Goal: Book appointment/travel/reservation

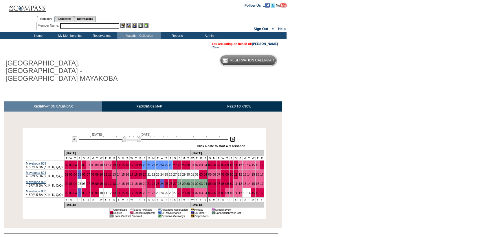
click at [233, 136] on img at bounding box center [233, 139] width 6 height 6
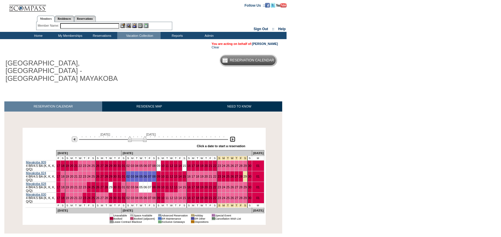
click at [233, 136] on img at bounding box center [233, 139] width 6 height 6
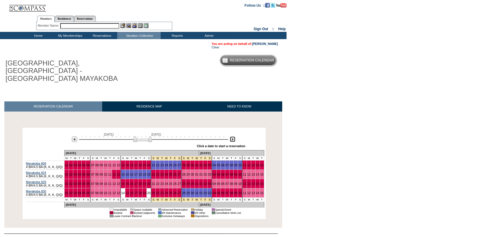
click at [233, 136] on img at bounding box center [233, 139] width 6 height 6
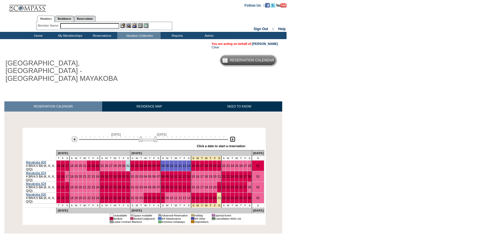
click at [232, 136] on img at bounding box center [233, 139] width 6 height 6
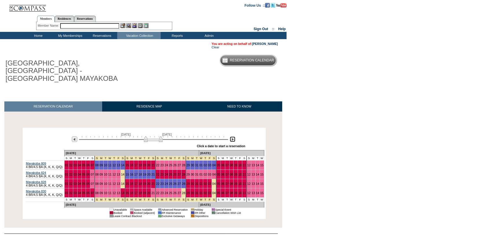
click at [232, 136] on img at bounding box center [233, 139] width 6 height 6
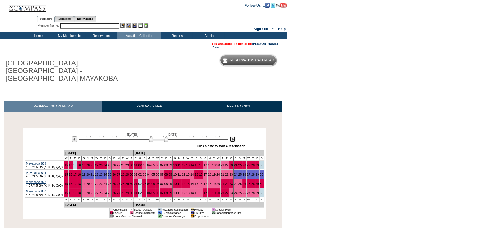
click at [232, 136] on img at bounding box center [233, 139] width 6 height 6
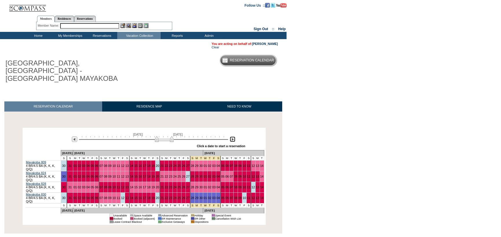
click at [232, 136] on img at bounding box center [233, 139] width 6 height 6
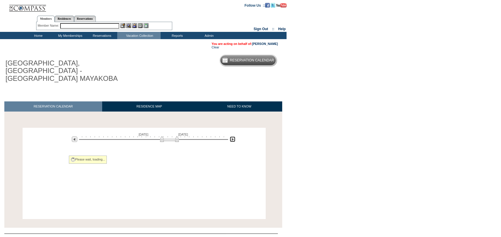
click at [232, 136] on img at bounding box center [233, 139] width 6 height 6
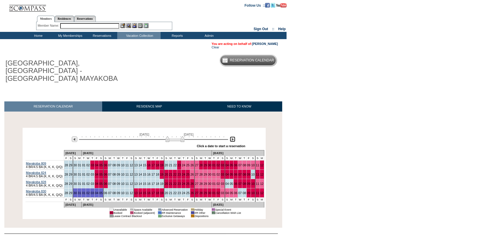
click at [232, 136] on img at bounding box center [233, 139] width 6 height 6
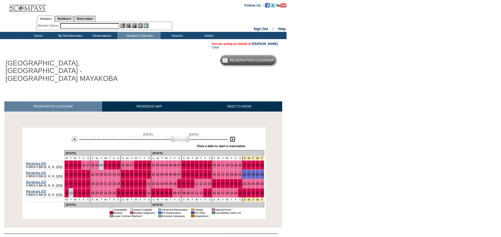
click at [232, 136] on img at bounding box center [233, 139] width 6 height 6
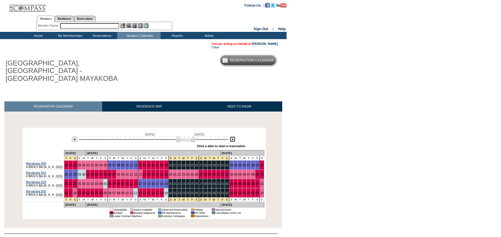
click at [233, 136] on img at bounding box center [233, 139] width 6 height 6
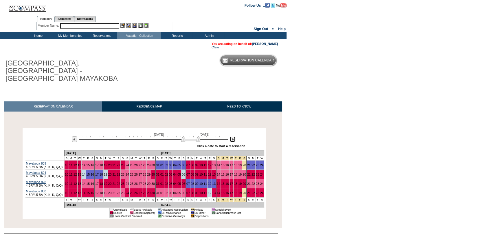
click at [233, 136] on img at bounding box center [233, 139] width 6 height 6
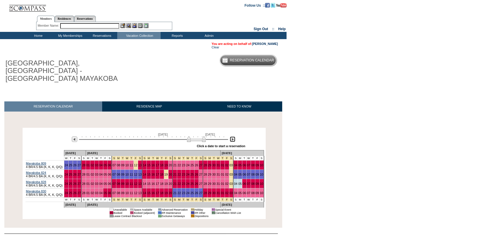
click at [233, 136] on img at bounding box center [233, 139] width 6 height 6
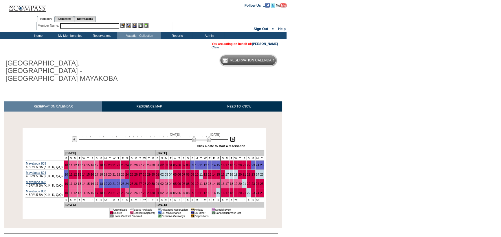
click at [233, 136] on img at bounding box center [233, 139] width 6 height 6
